Goal: Information Seeking & Learning: Learn about a topic

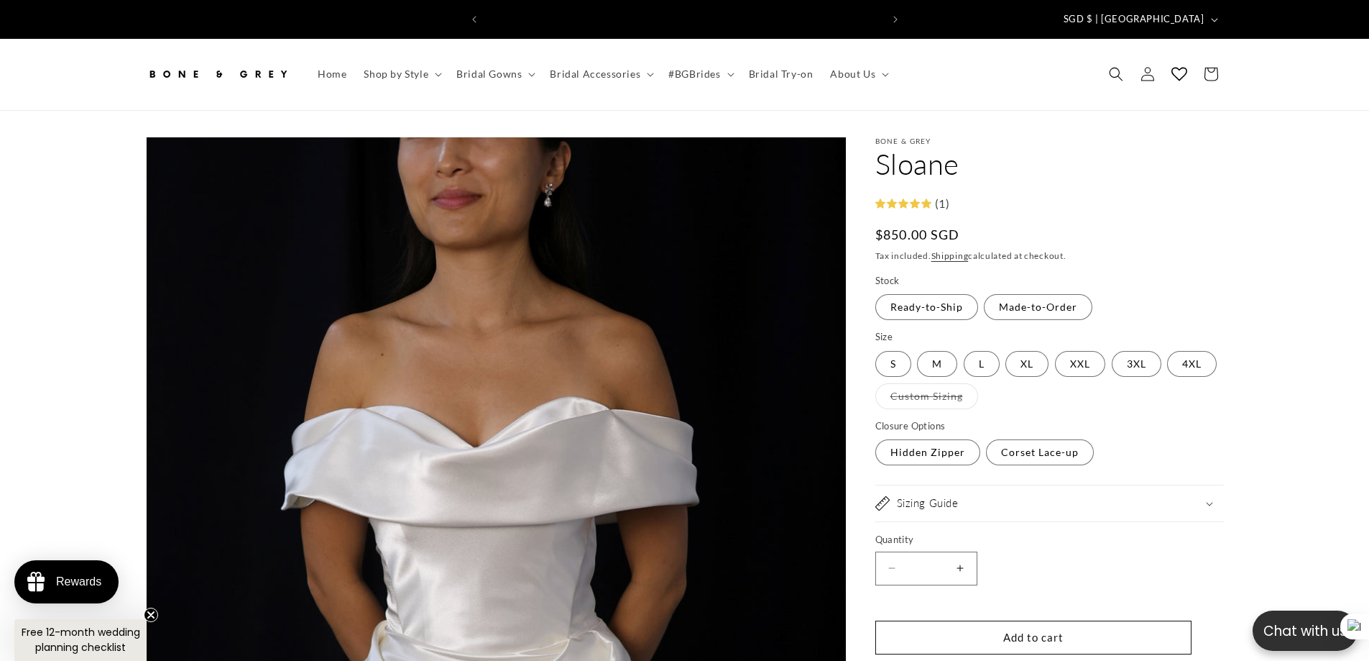
click at [730, 59] on summary "#BGBrides" at bounding box center [700, 74] width 80 height 30
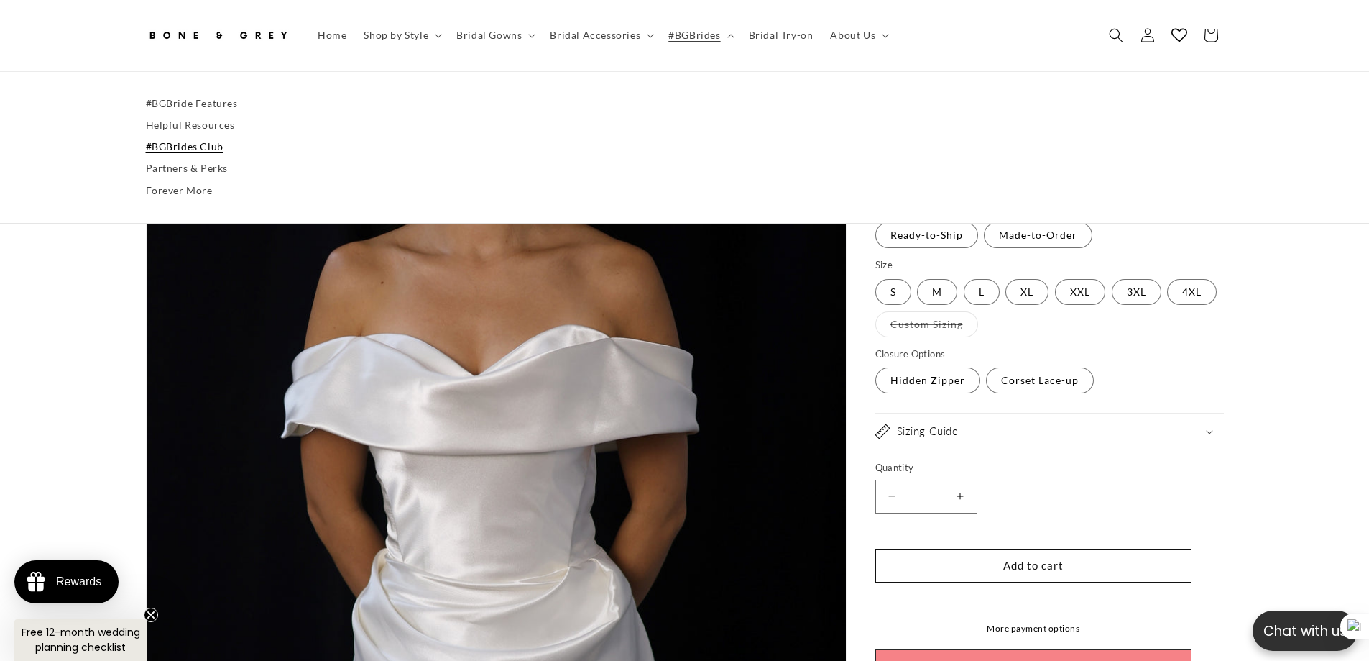
scroll to position [0, 395]
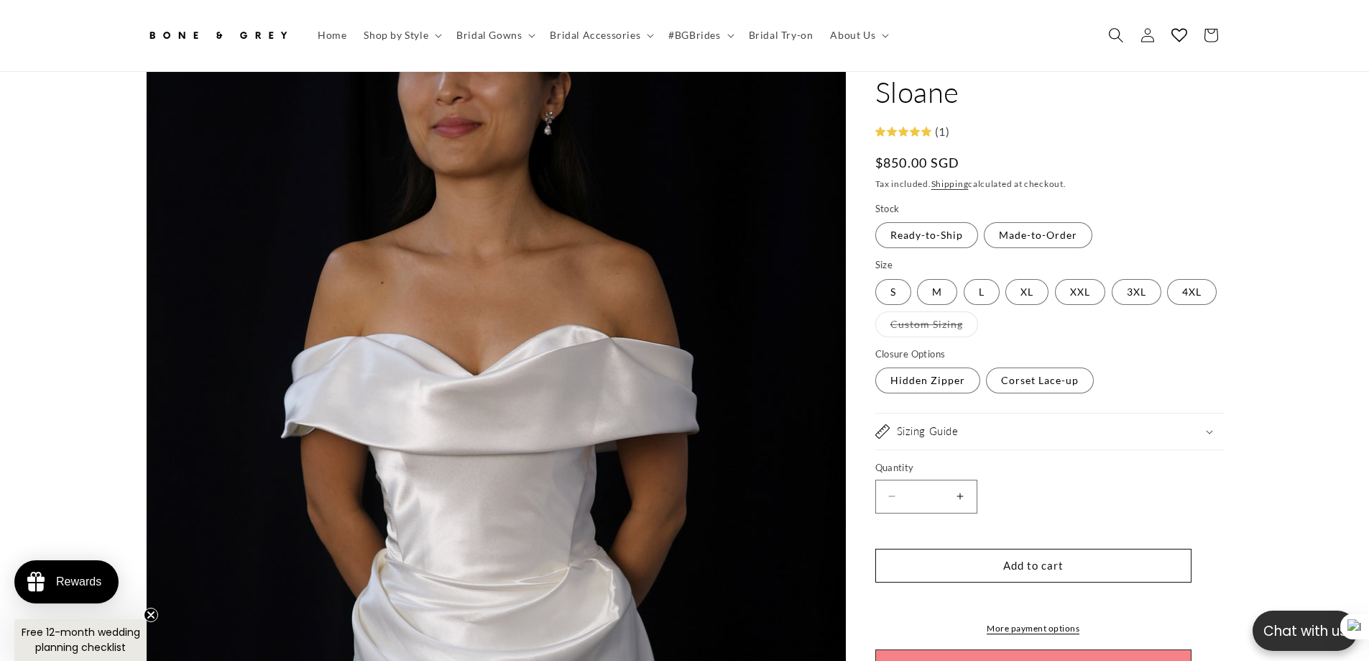
click at [1124, 40] on span "Search" at bounding box center [1117, 36] width 32 height 32
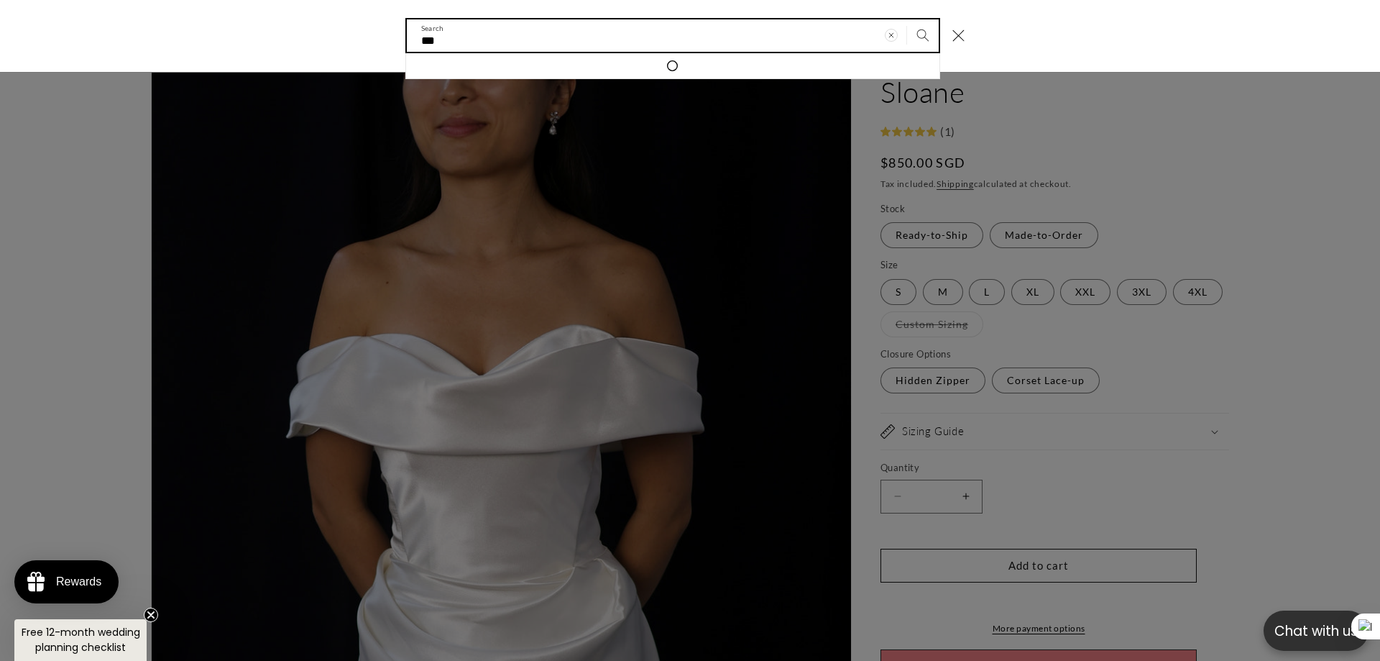
scroll to position [0, 791]
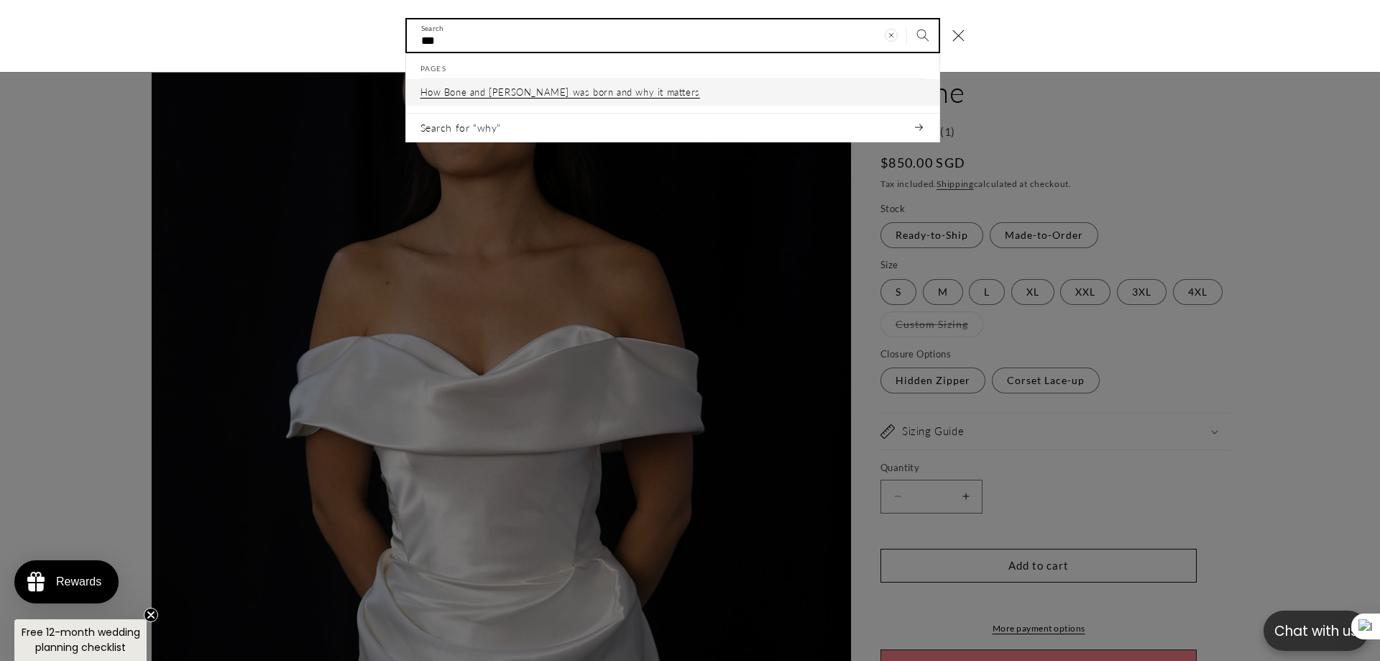
type input "***"
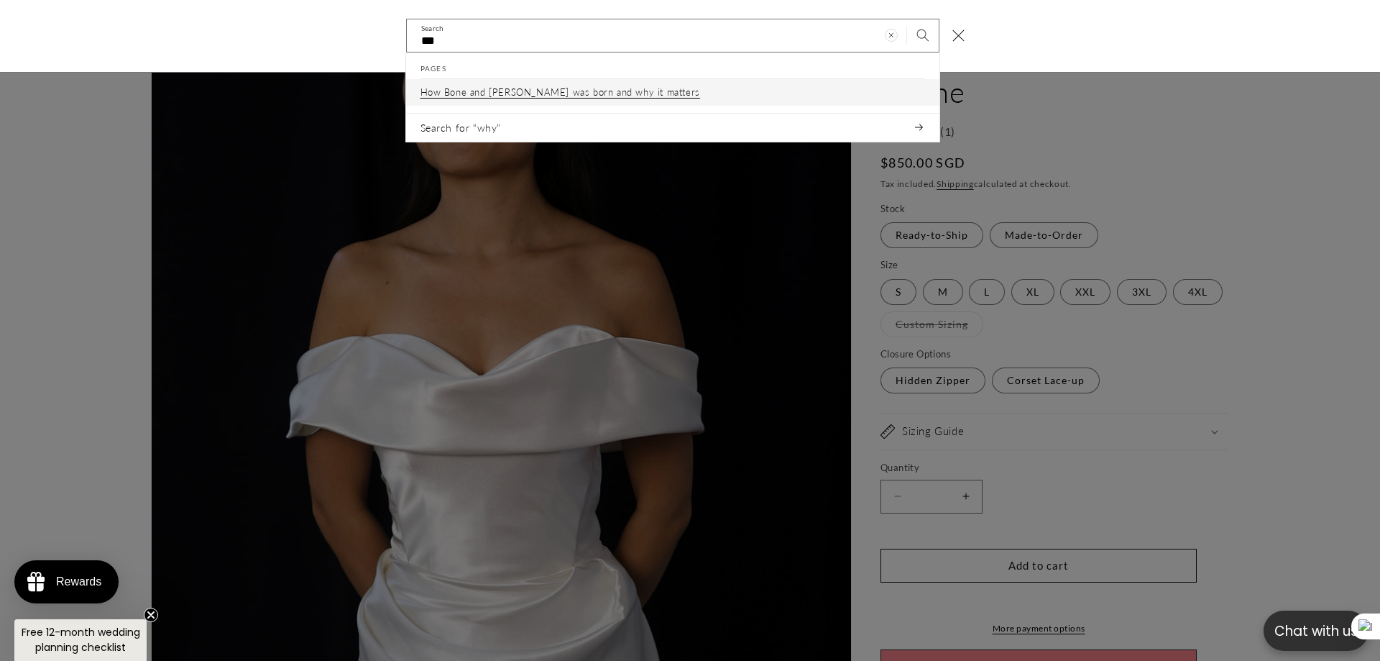
click at [612, 88] on p "How Bone and [PERSON_NAME] was born and why it matters" at bounding box center [561, 92] width 280 height 12
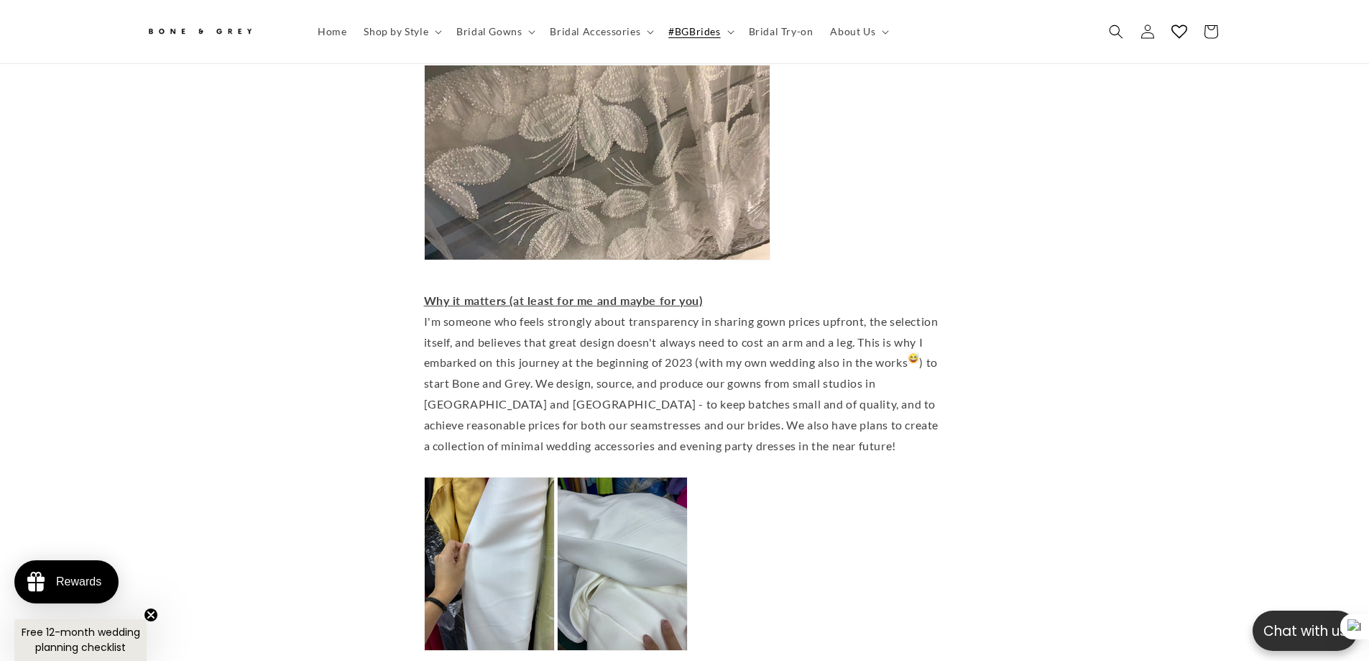
scroll to position [0, 395]
click at [843, 35] on span "About Us" at bounding box center [852, 31] width 45 height 13
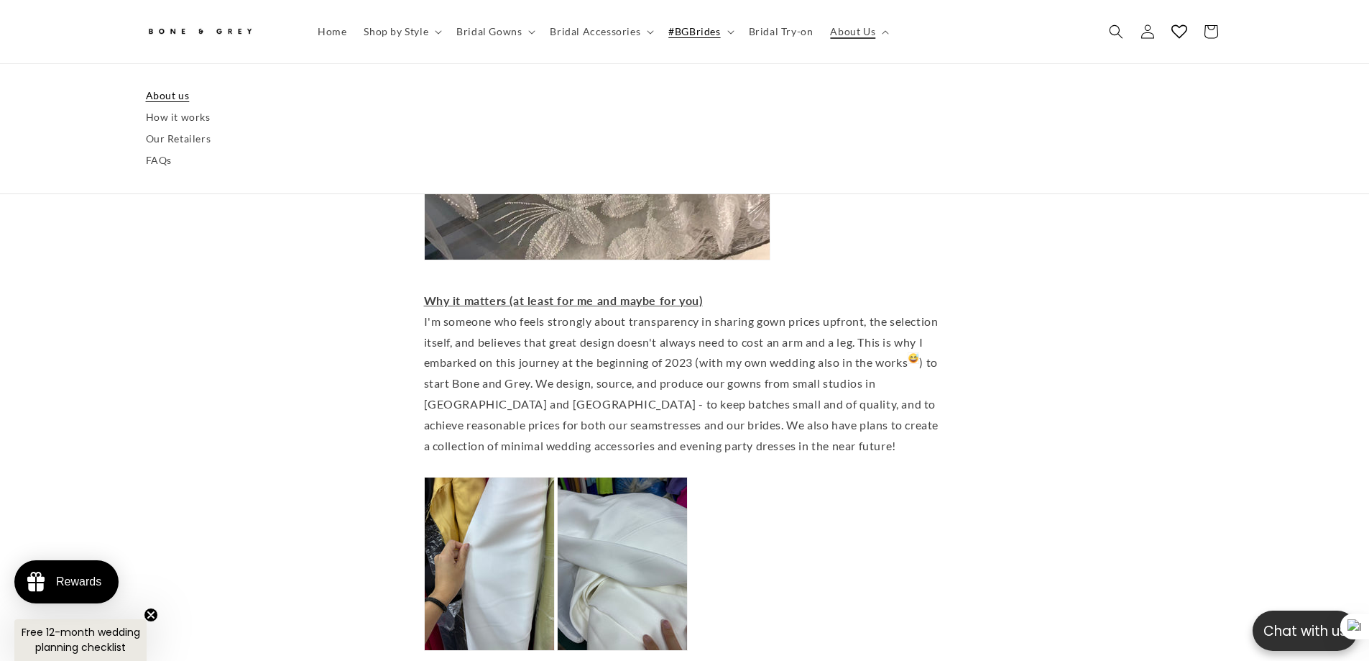
click at [156, 91] on link "About us" at bounding box center [685, 96] width 1078 height 22
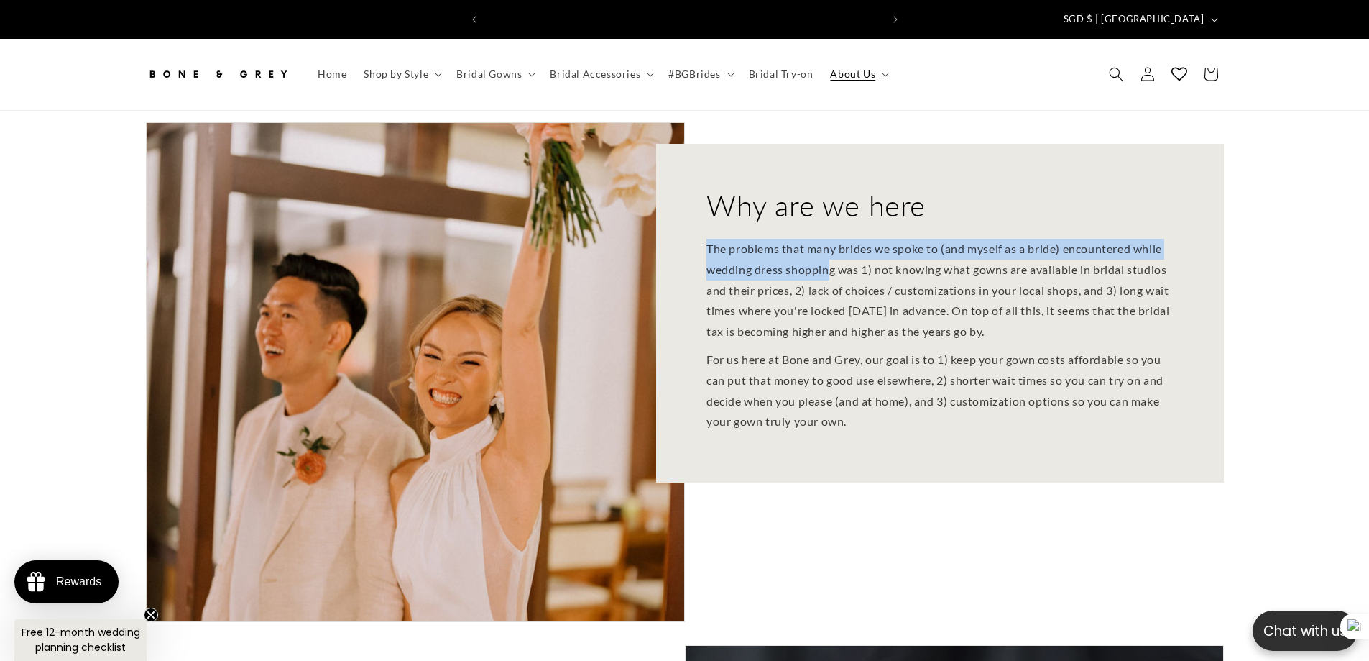
scroll to position [0, 395]
drag, startPoint x: 709, startPoint y: 238, endPoint x: 828, endPoint y: 250, distance: 120.0
click at [828, 250] on p "The problems that many brides we spoke to (and myself as a bride) encountered w…" at bounding box center [940, 291] width 467 height 104
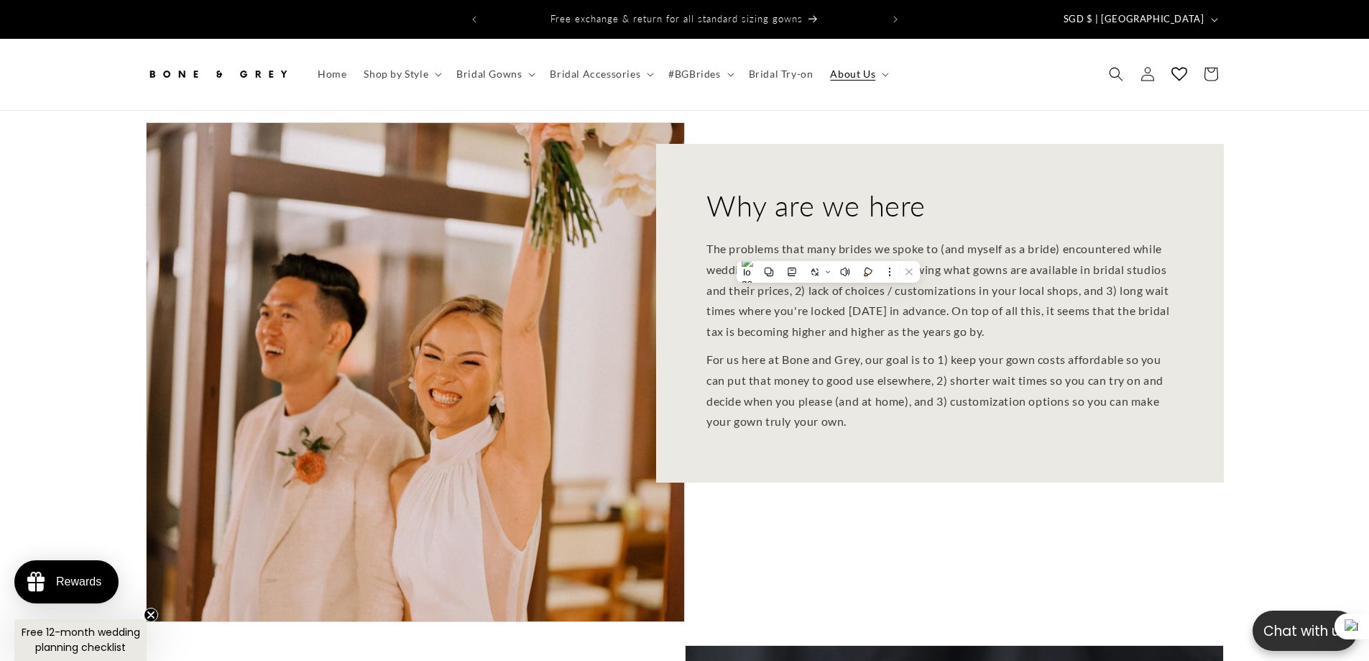
click at [704, 347] on div "Why are we here The problems that many brides we spoke to (and myself as a brid…" at bounding box center [940, 313] width 568 height 339
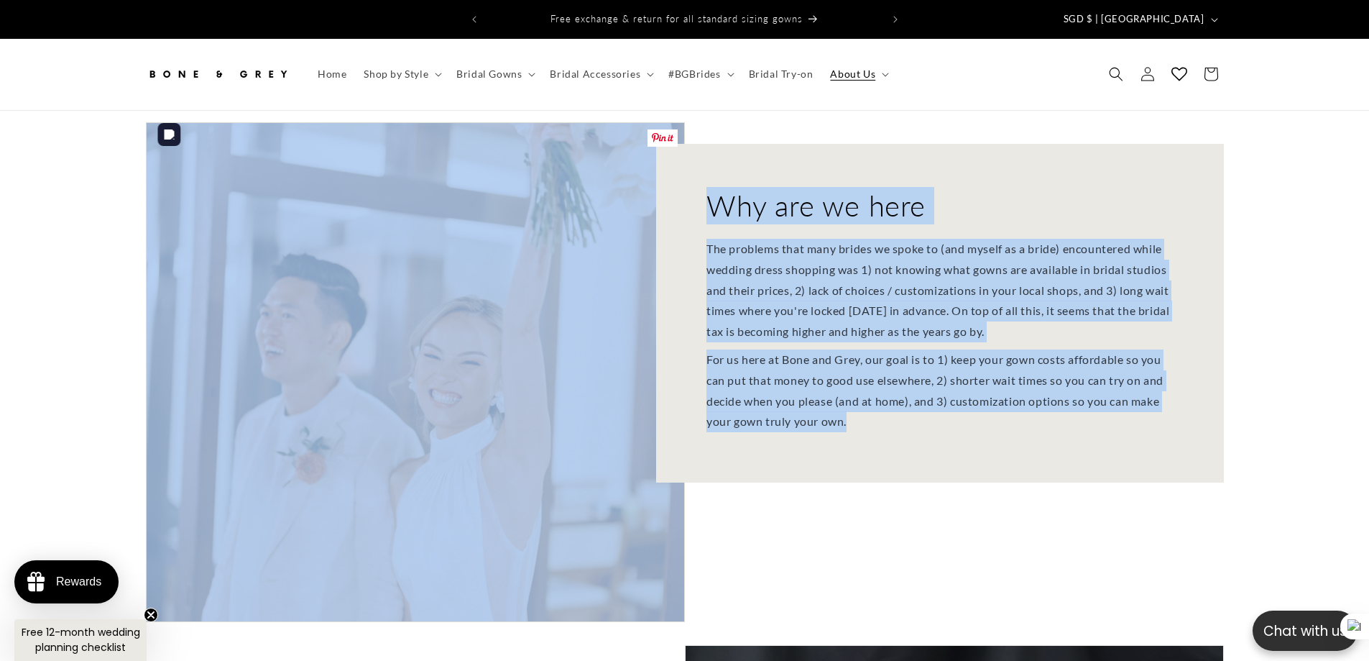
drag, startPoint x: 706, startPoint y: 348, endPoint x: 767, endPoint y: 360, distance: 62.3
click at [650, 342] on div "Why are we here The problems that many brides we spoke to (and myself as a brid…" at bounding box center [685, 372] width 1078 height 500
click at [767, 360] on p "For us here at Bone and Grey, our goal is to 1) keep your gown costs affordable…" at bounding box center [940, 390] width 467 height 83
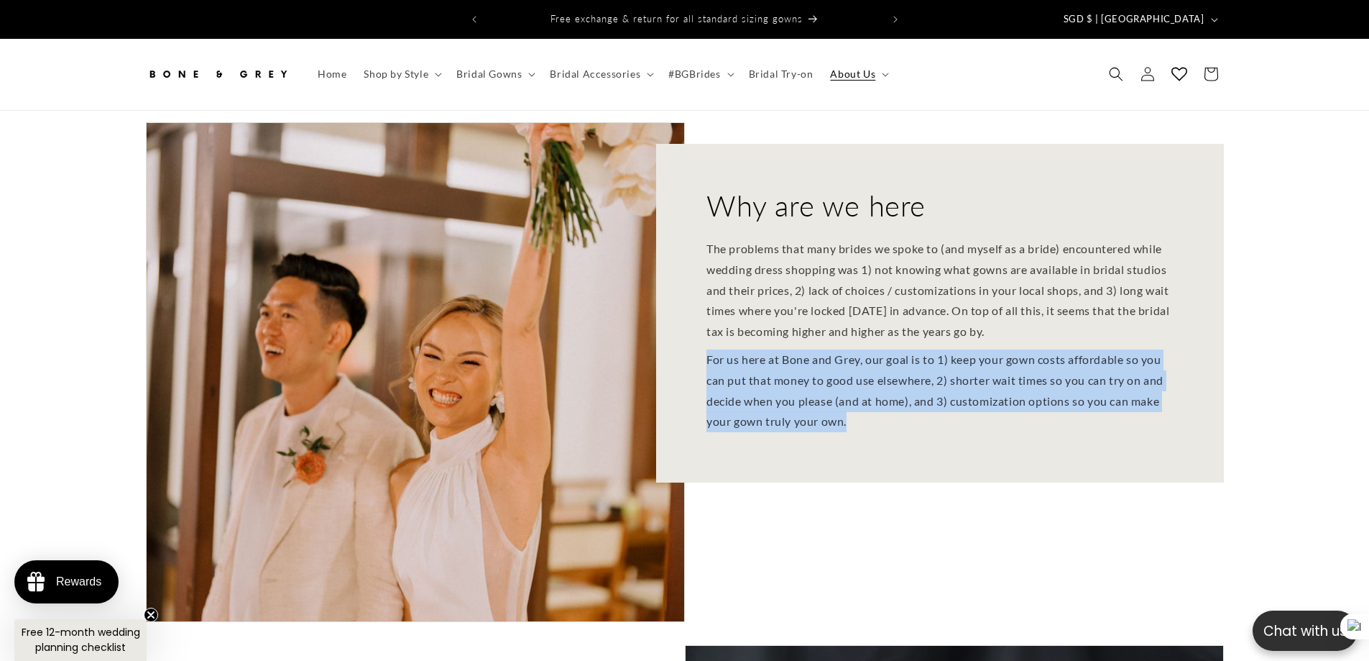
drag, startPoint x: 707, startPoint y: 349, endPoint x: 840, endPoint y: 386, distance: 138.6
click at [865, 402] on p "For us here at Bone and Grey, our goal is to 1) keep your gown costs affordable…" at bounding box center [940, 390] width 467 height 83
copy p "For us here at Bone and Grey, our goal is to 1) keep your gown costs affordable…"
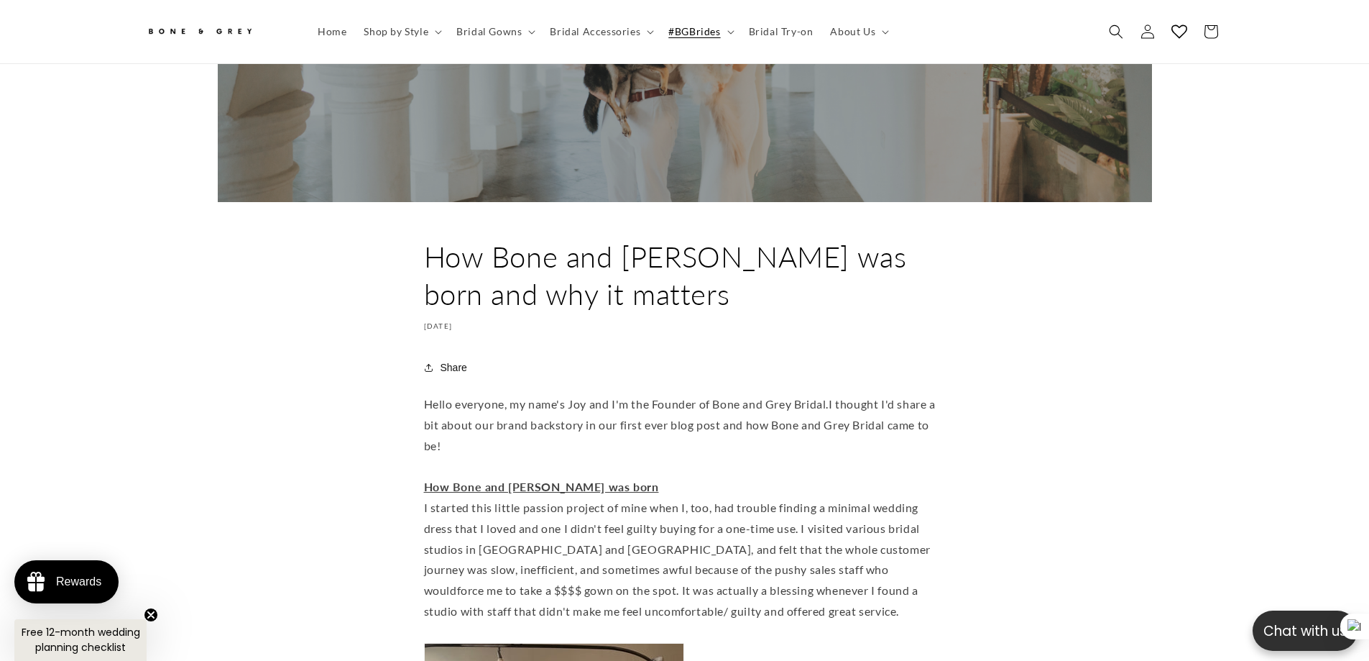
scroll to position [423, 0]
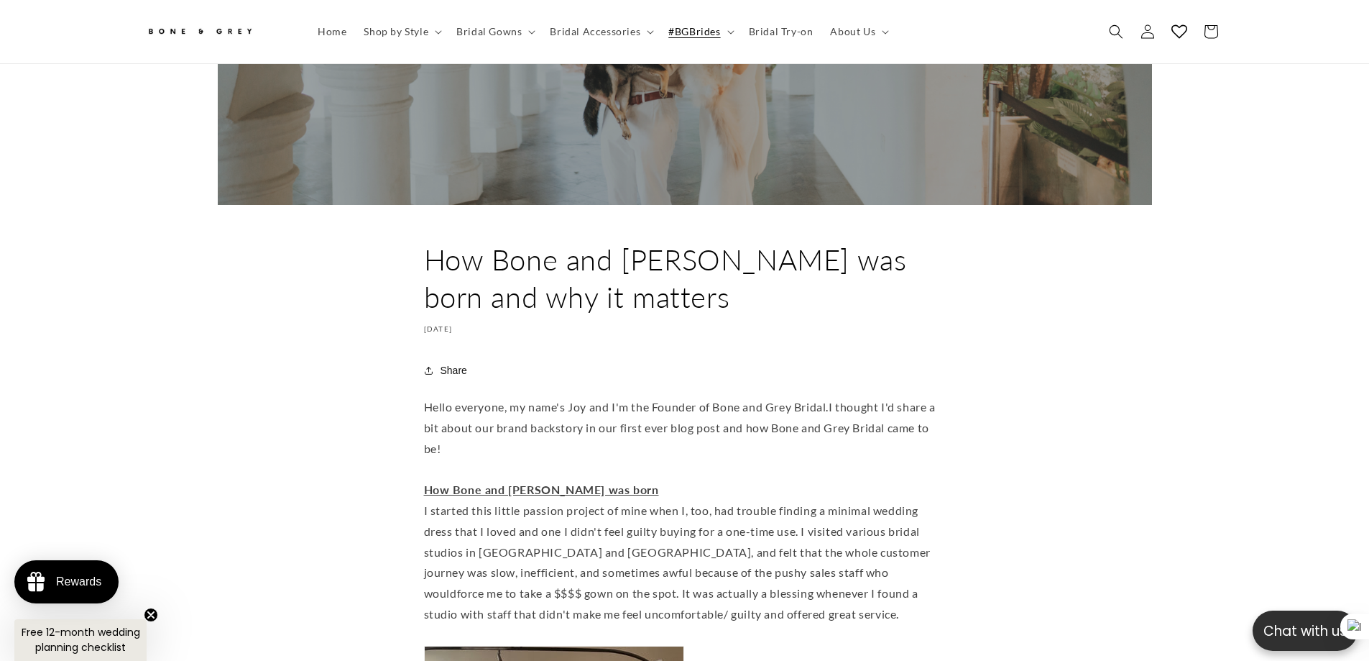
drag, startPoint x: 461, startPoint y: 264, endPoint x: 608, endPoint y: 295, distance: 150.0
click at [608, 295] on h1 "How Bone and [PERSON_NAME] was born and why it matters" at bounding box center [685, 278] width 522 height 75
copy h1 "How Bone and [PERSON_NAME] was born and why it matters"
